Goal: Information Seeking & Learning: Learn about a topic

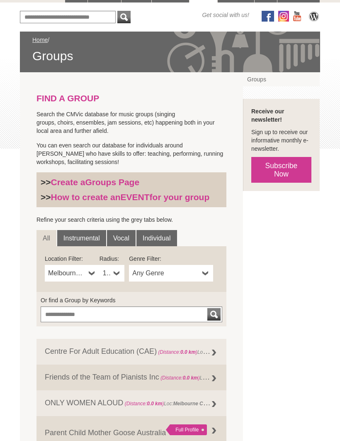
scroll to position [98, 0]
click at [121, 239] on link "Vocal" at bounding box center [121, 238] width 29 height 17
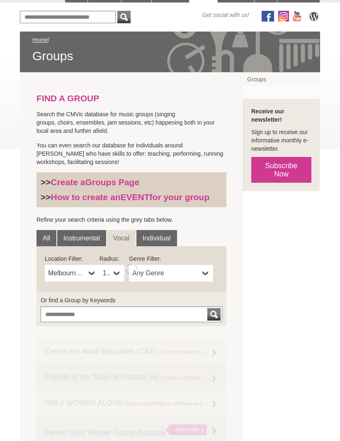
scroll to position [99, 0]
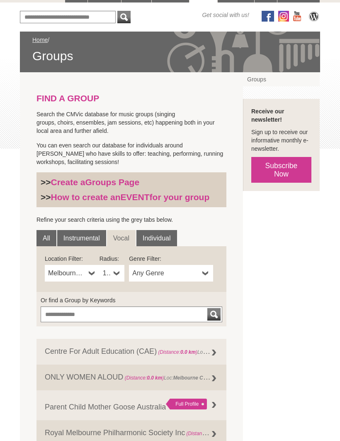
click at [94, 273] on b at bounding box center [92, 273] width 7 height 17
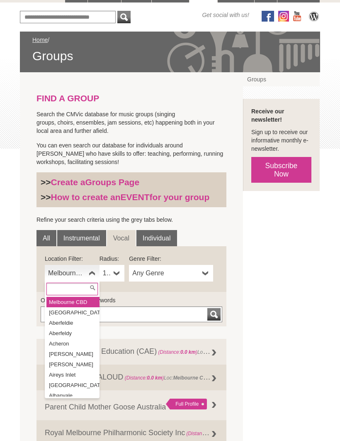
scroll to position [98, 0]
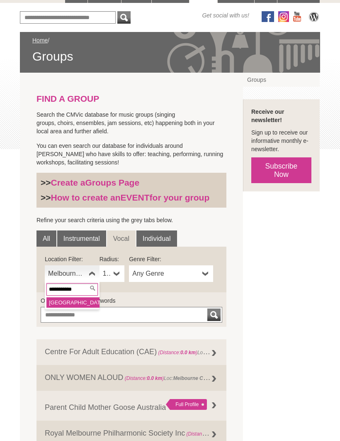
type input "**********"
click at [81, 303] on li "Ocean Grove" at bounding box center [72, 302] width 53 height 10
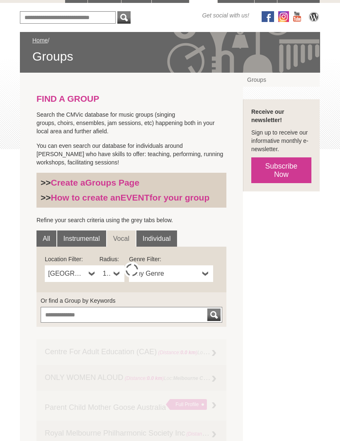
click at [115, 275] on b at bounding box center [117, 273] width 7 height 17
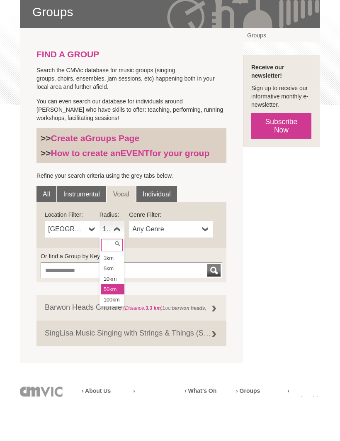
click at [113, 328] on li "50km" at bounding box center [112, 333] width 23 height 10
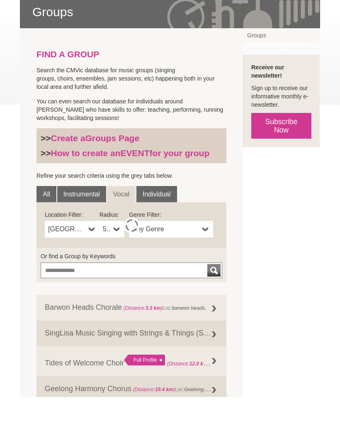
click at [163, 268] on span "Any Genre" at bounding box center [165, 273] width 67 height 10
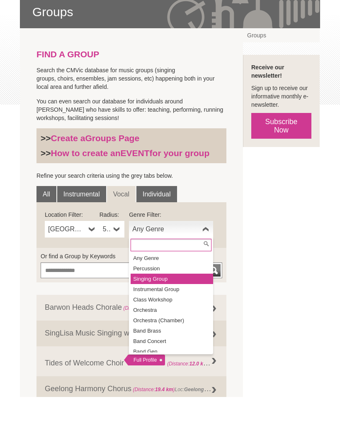
click at [161, 318] on li "Singing Group" at bounding box center [172, 323] width 83 height 10
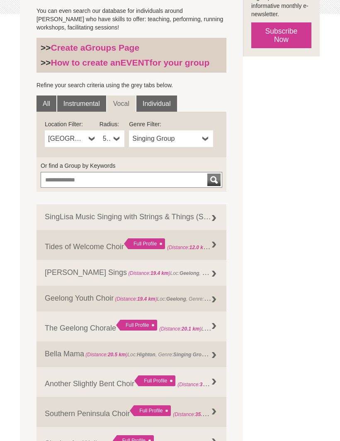
scroll to position [231, 0]
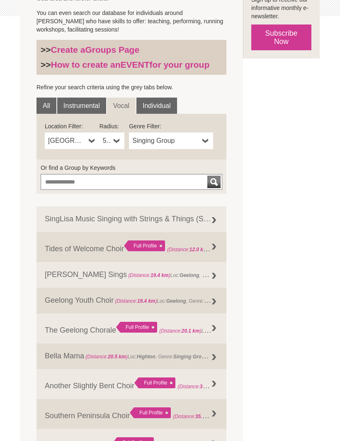
click at [120, 141] on link "50km" at bounding box center [112, 140] width 25 height 17
click at [114, 189] on li "10km" at bounding box center [112, 190] width 23 height 10
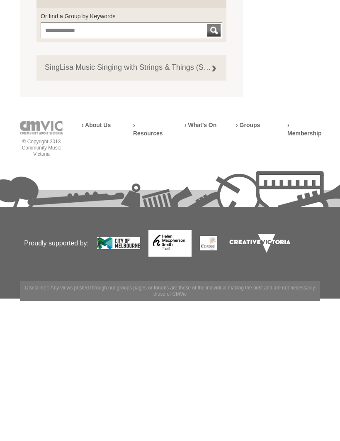
scroll to position [246, 0]
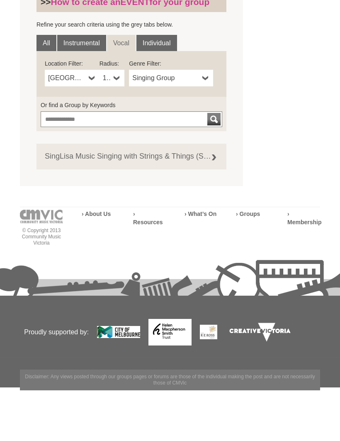
click at [130, 192] on link "SingLisa Music Singing with Strings & Things (SwS&T) (Distance: 5.8 km ) Loc: S…" at bounding box center [132, 205] width 190 height 26
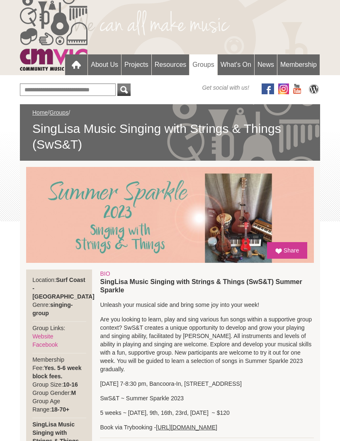
scroll to position [16, 0]
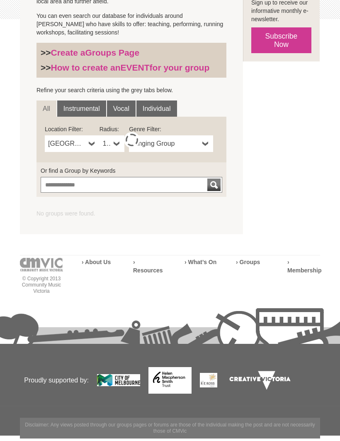
scroll to position [228, 0]
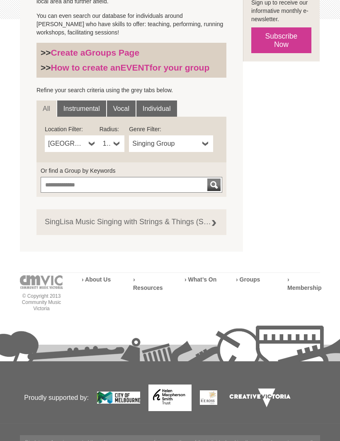
click at [117, 145] on b at bounding box center [117, 143] width 7 height 17
click at [117, 205] on li "50km" at bounding box center [112, 204] width 23 height 10
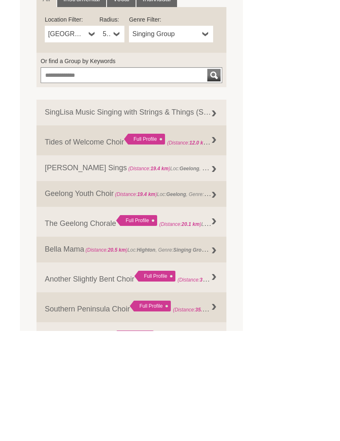
click at [95, 235] on link "Tides of Welcome Choir Full Profile (Distance: 12.0 km ) Loc: Queenscliff , Gen…" at bounding box center [132, 250] width 190 height 30
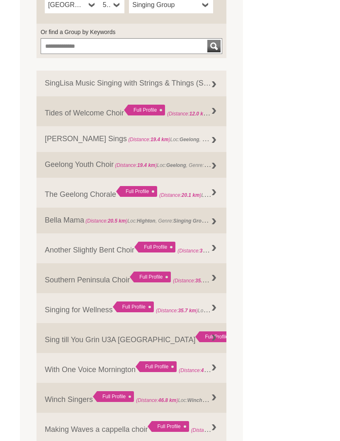
scroll to position [367, 0]
click at [159, 223] on span "(Distance: 20.5 km ) Loc: Highton , Genre: Singing Group , , Members: 20" at bounding box center [162, 220] width 156 height 8
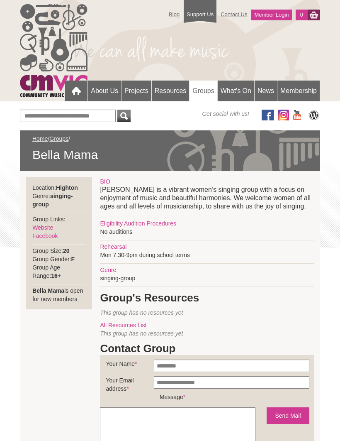
click at [50, 226] on link "Website" at bounding box center [42, 227] width 21 height 7
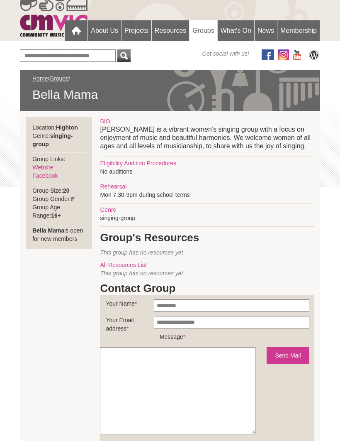
scroll to position [60, 0]
click at [51, 169] on link "Website" at bounding box center [42, 167] width 21 height 7
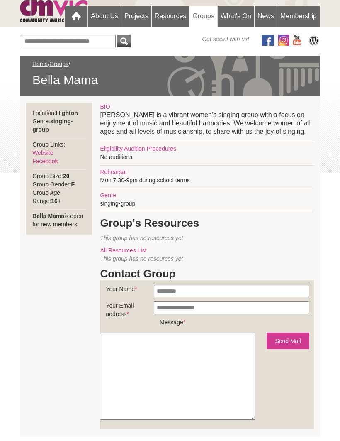
scroll to position [0, 0]
